Goal: Find specific page/section: Find specific page/section

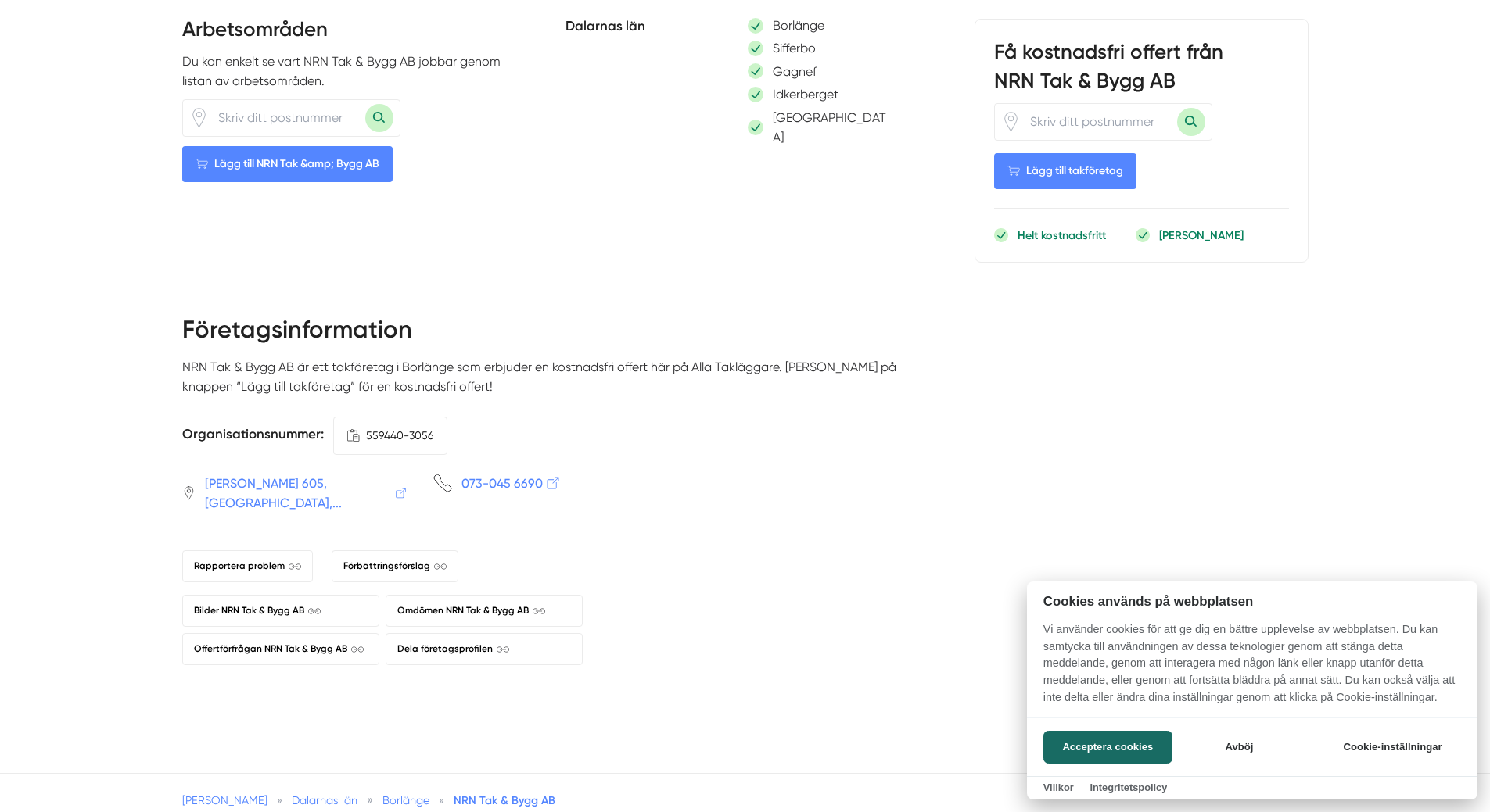
scroll to position [625, 0]
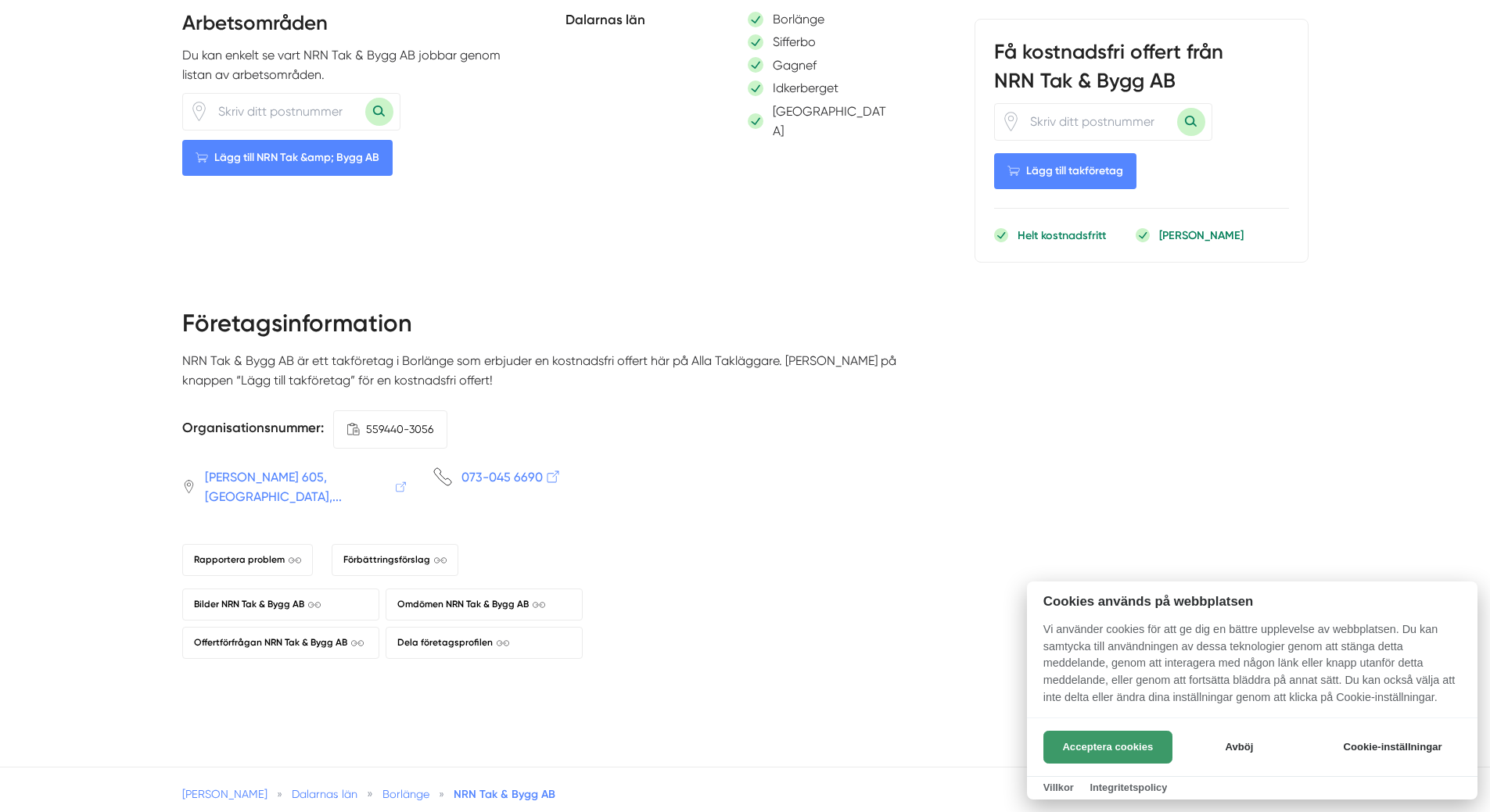
click at [1106, 749] on button "Acceptera cookies" at bounding box center [1108, 746] width 129 height 33
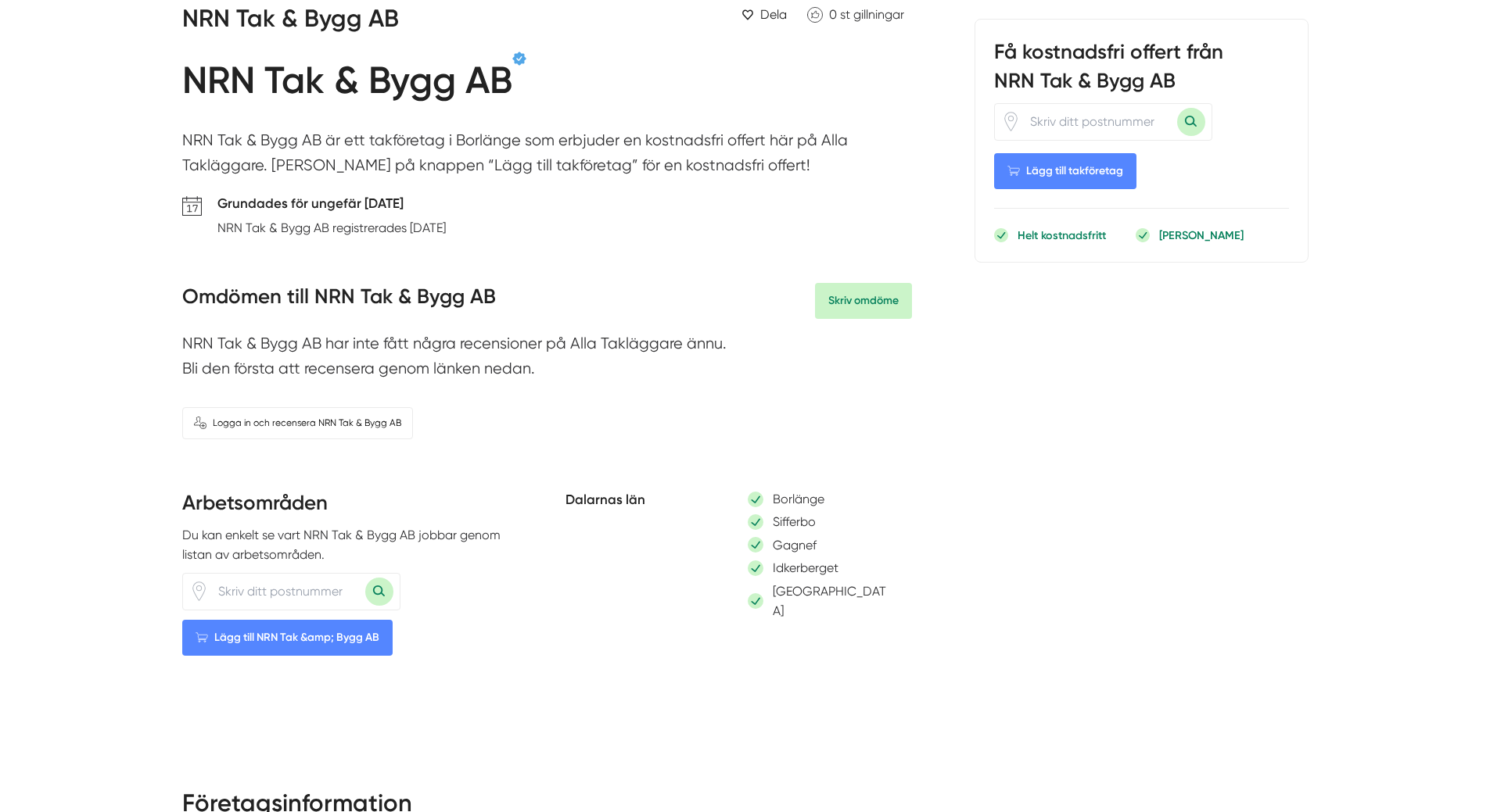
scroll to position [0, 0]
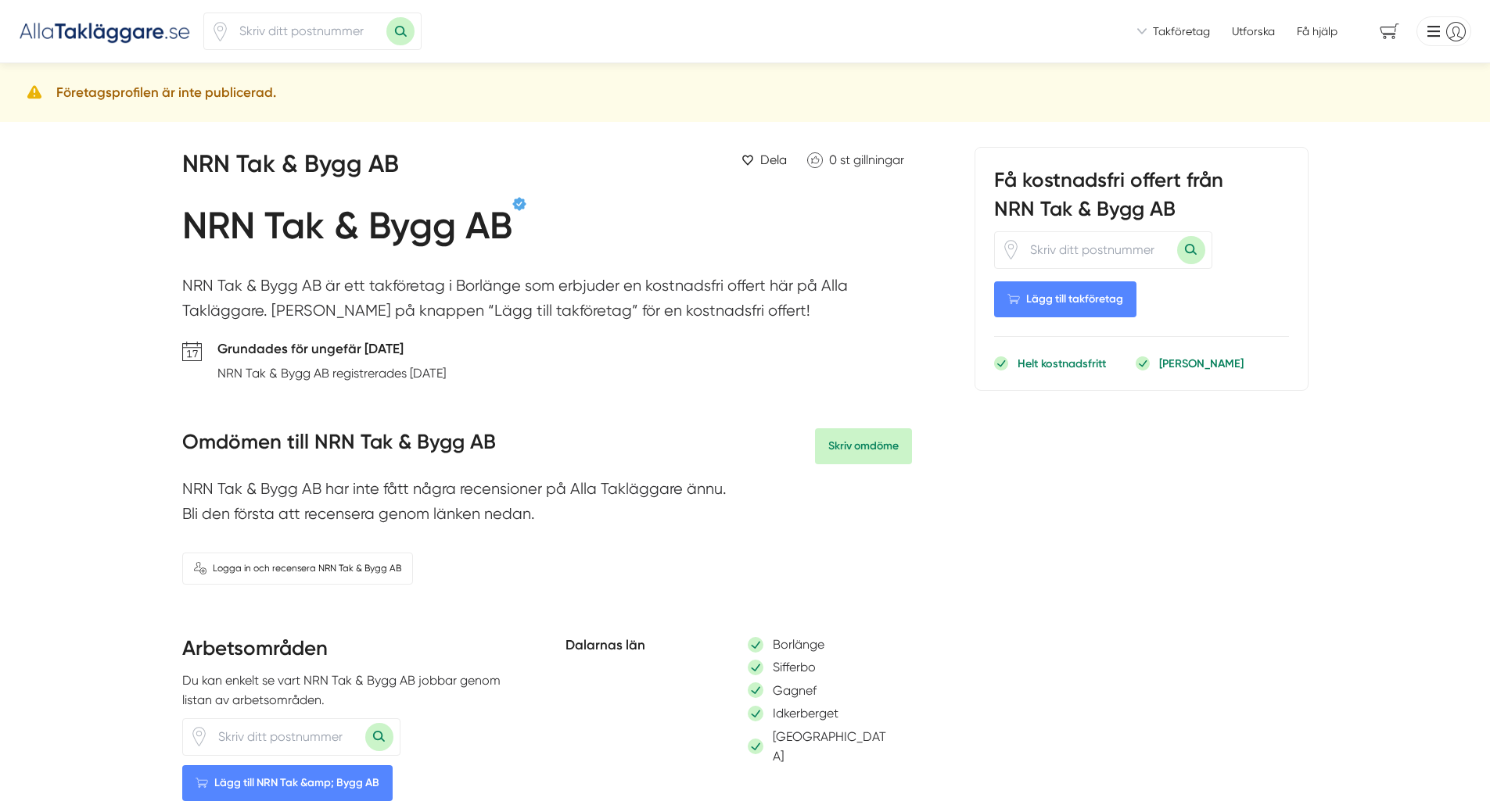
click at [267, 37] on input "number" at bounding box center [308, 31] width 157 height 36
type input "77181"
click at [387, 17] on button "Sök med postnummer" at bounding box center [401, 31] width 29 height 28
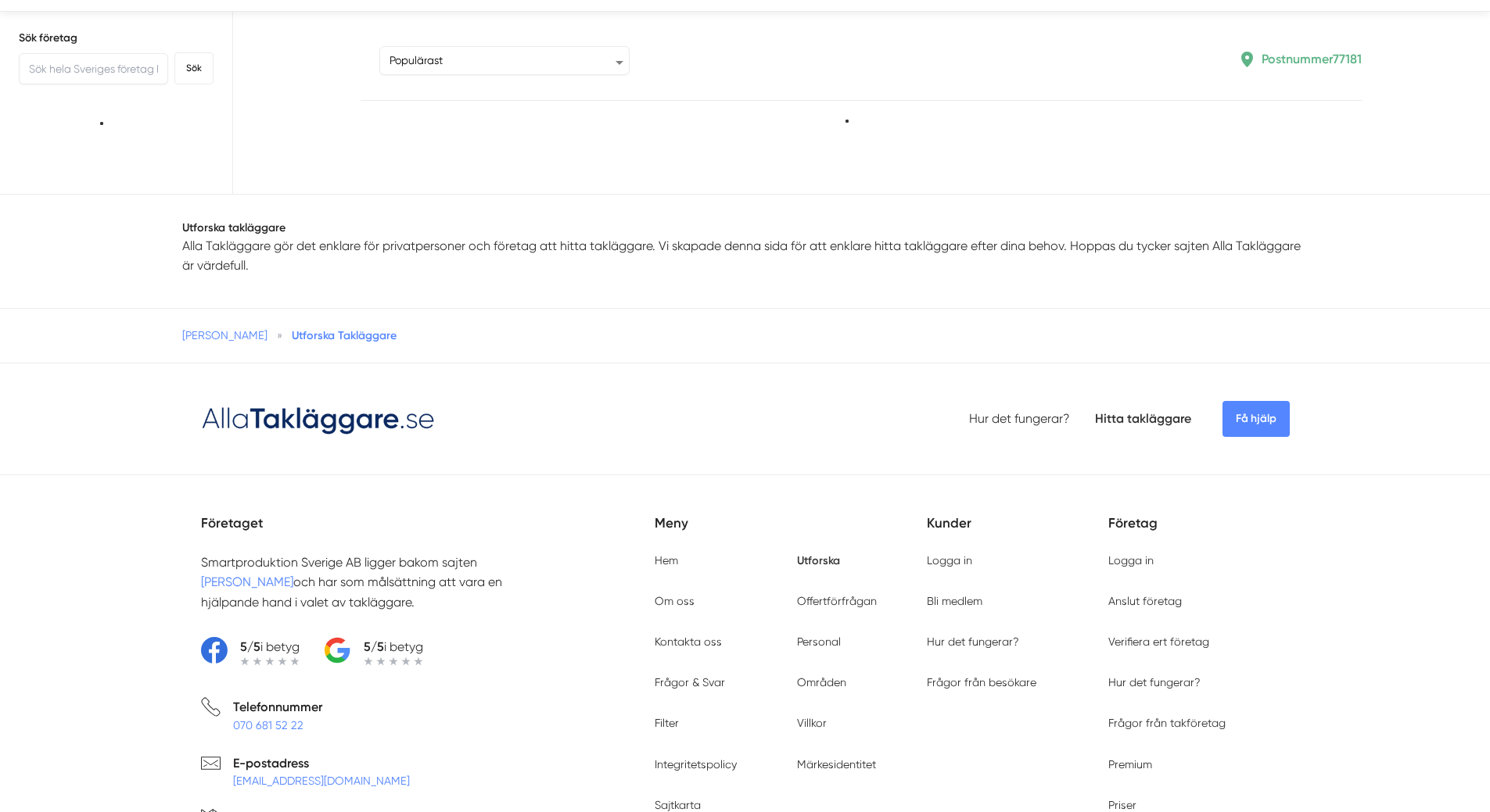
scroll to position [235, 0]
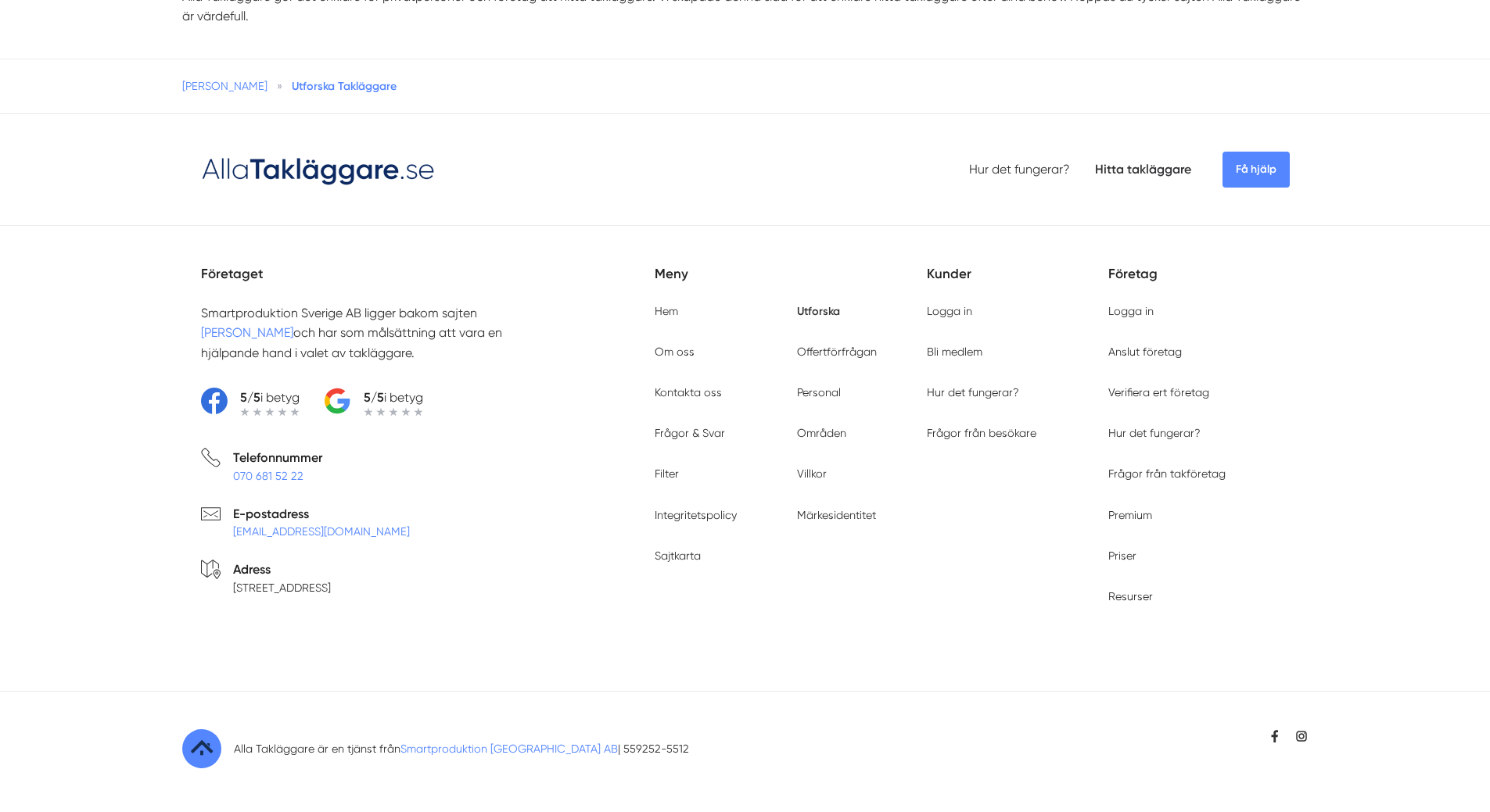
type input "77181"
